Goal: Transaction & Acquisition: Purchase product/service

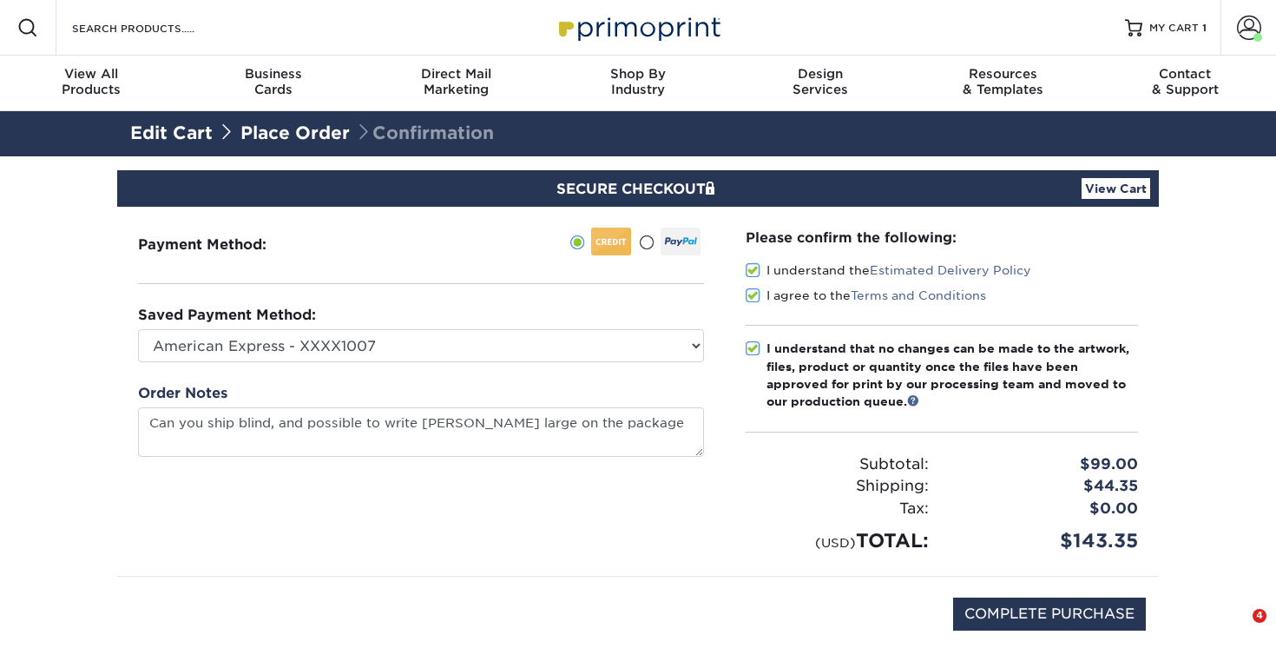
select select "26491"
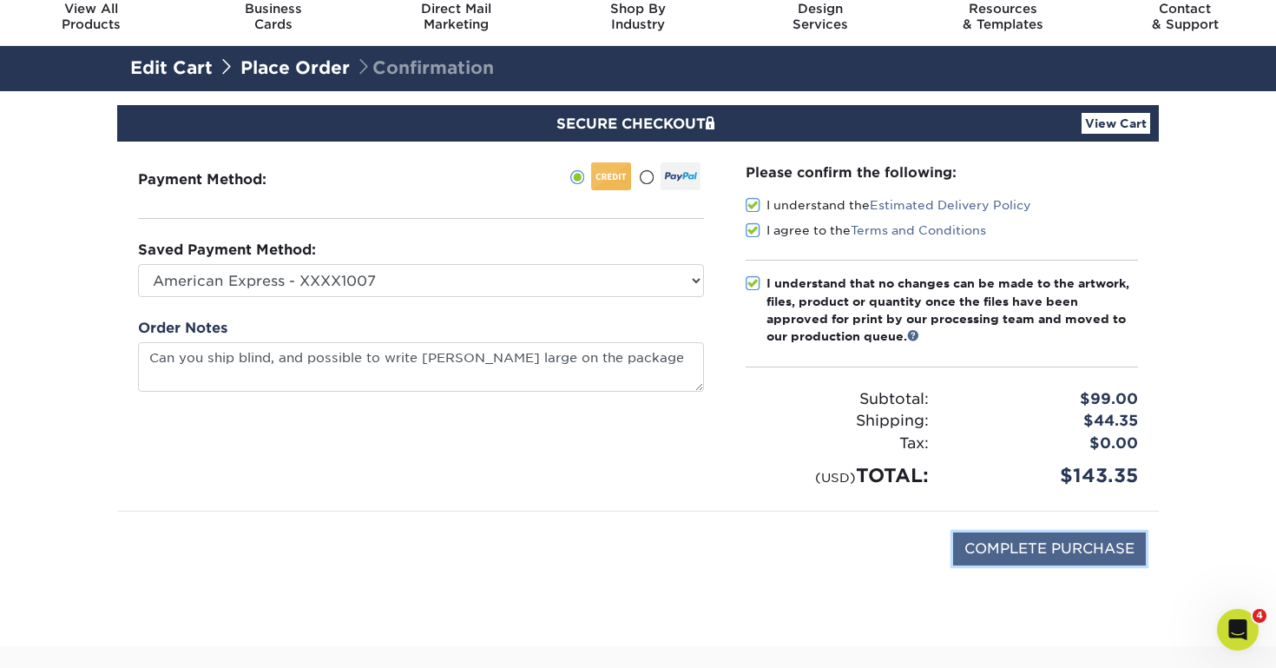
click at [1063, 544] on input "COMPLETE PURCHASE" at bounding box center [1049, 548] width 193 height 33
type input "PROCESSING, PLEASE WAIT..."
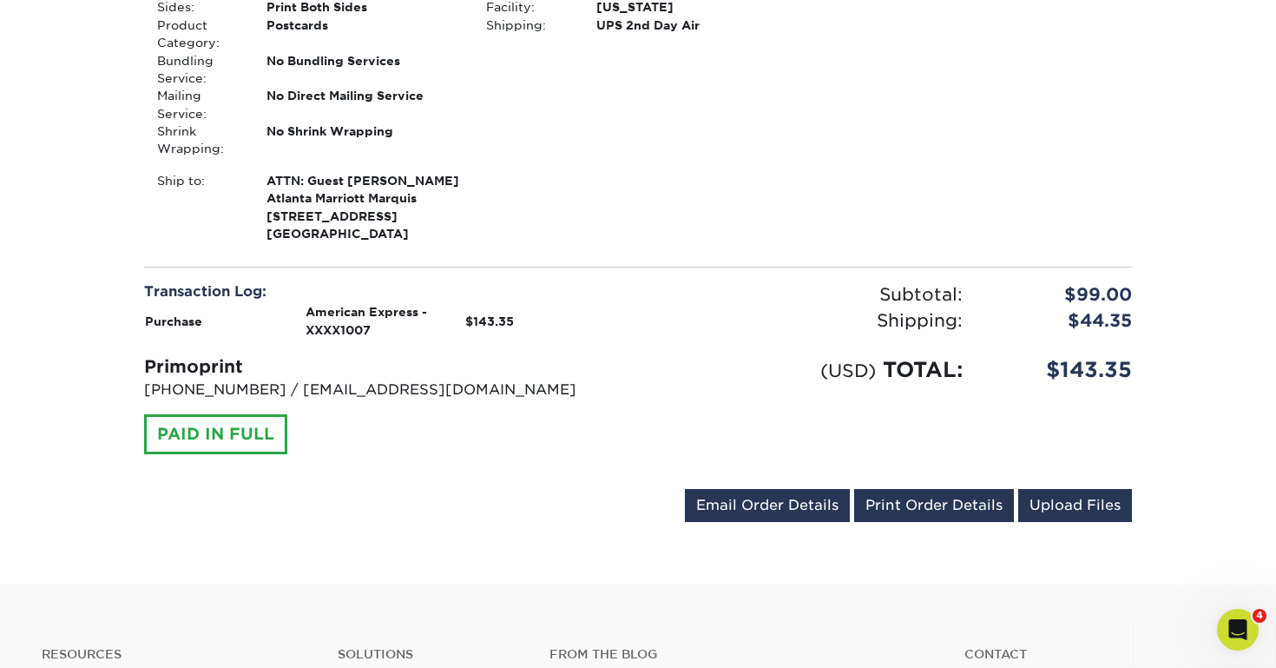
scroll to position [584, 0]
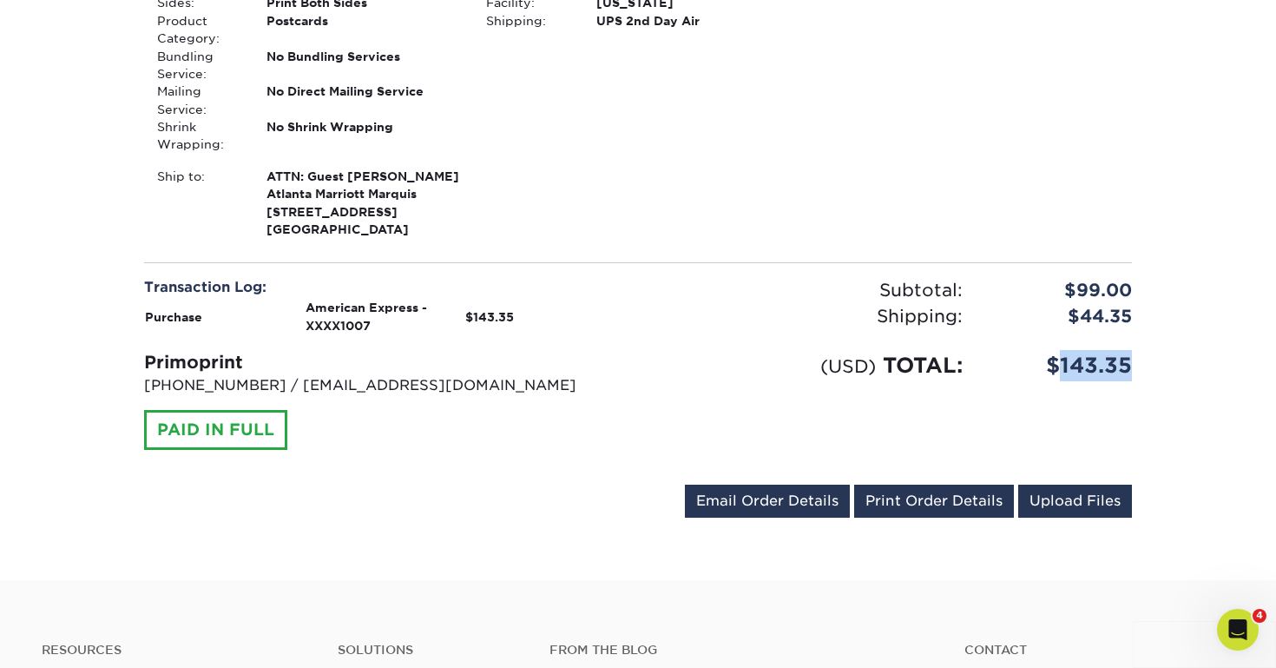
drag, startPoint x: 1068, startPoint y: 384, endPoint x: 1141, endPoint y: 386, distance: 73.0
click at [1141, 381] on div "$143.35" at bounding box center [1060, 365] width 169 height 31
copy div "143.35"
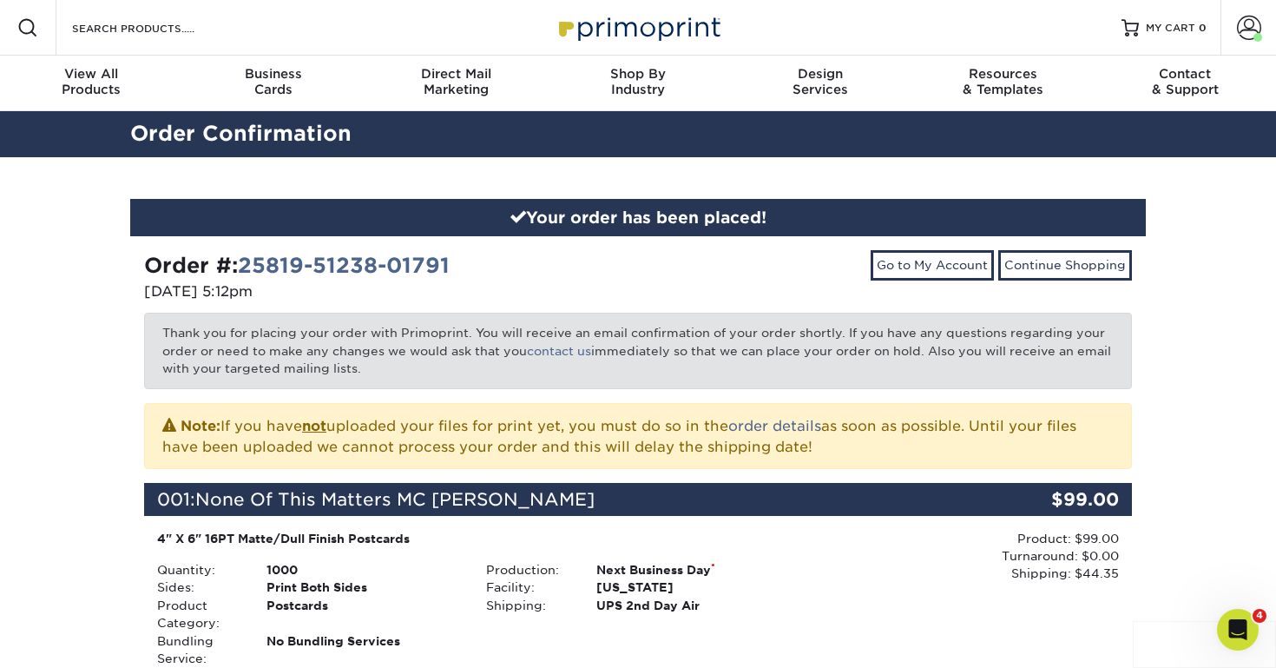
click at [488, 251] on div "Order #: 25819-51238-01791" at bounding box center [384, 265] width 481 height 31
drag, startPoint x: 487, startPoint y: 267, endPoint x: 246, endPoint y: 267, distance: 241.4
click at [246, 267] on div "Order #: 25819-51238-01791" at bounding box center [384, 265] width 481 height 31
copy link "25819-51238-01791"
click at [95, 290] on div "Your order has been placed! Order #: 25819-51238-01791 [DATE] 5:12pm Go to My A…" at bounding box center [638, 660] width 1276 height 1007
